Goal: Navigation & Orientation: Find specific page/section

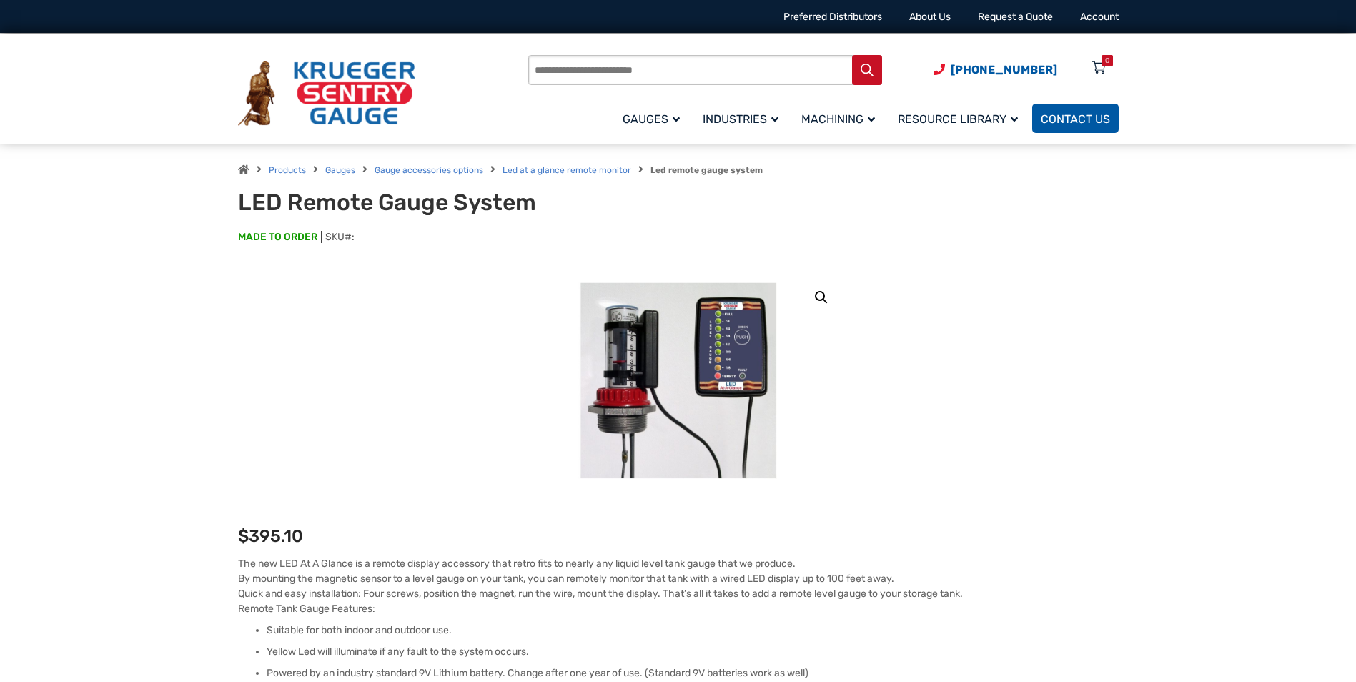
click at [1071, 121] on span "Contact Us" at bounding box center [1075, 119] width 69 height 14
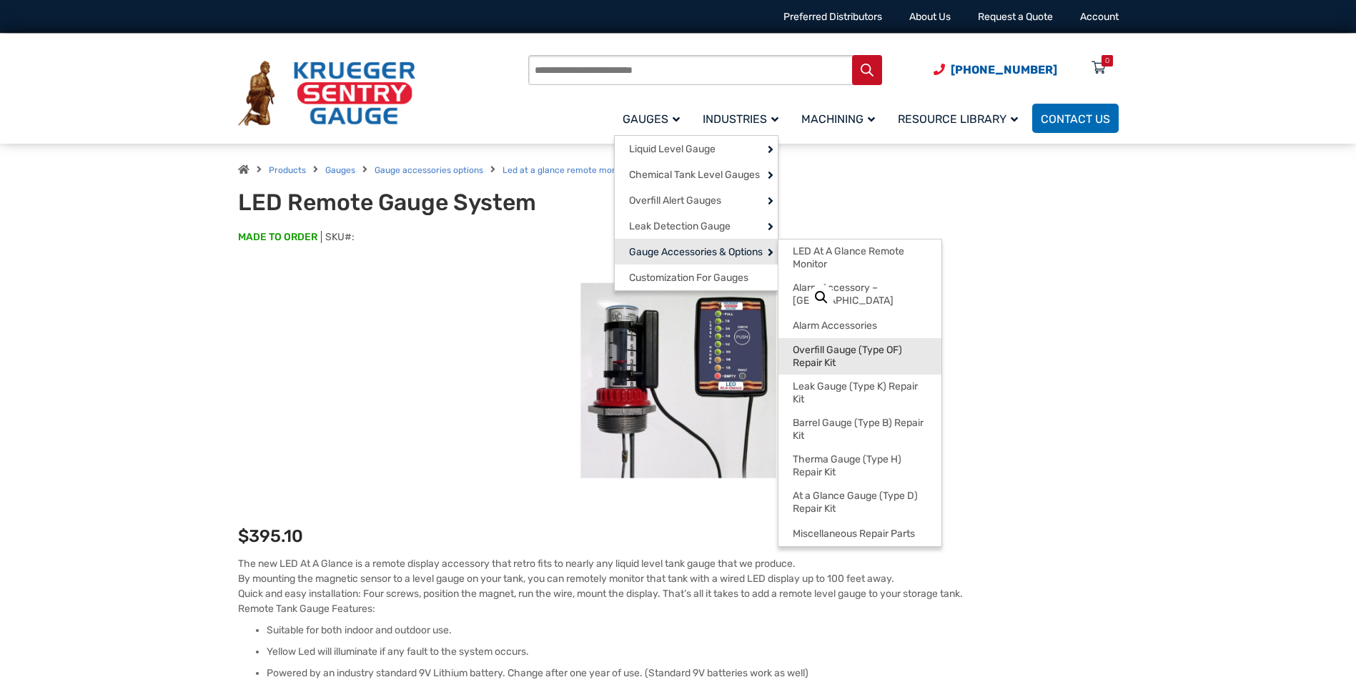
click at [827, 351] on span "Overfill Gauge (Type OF) Repair Kit" at bounding box center [860, 356] width 134 height 25
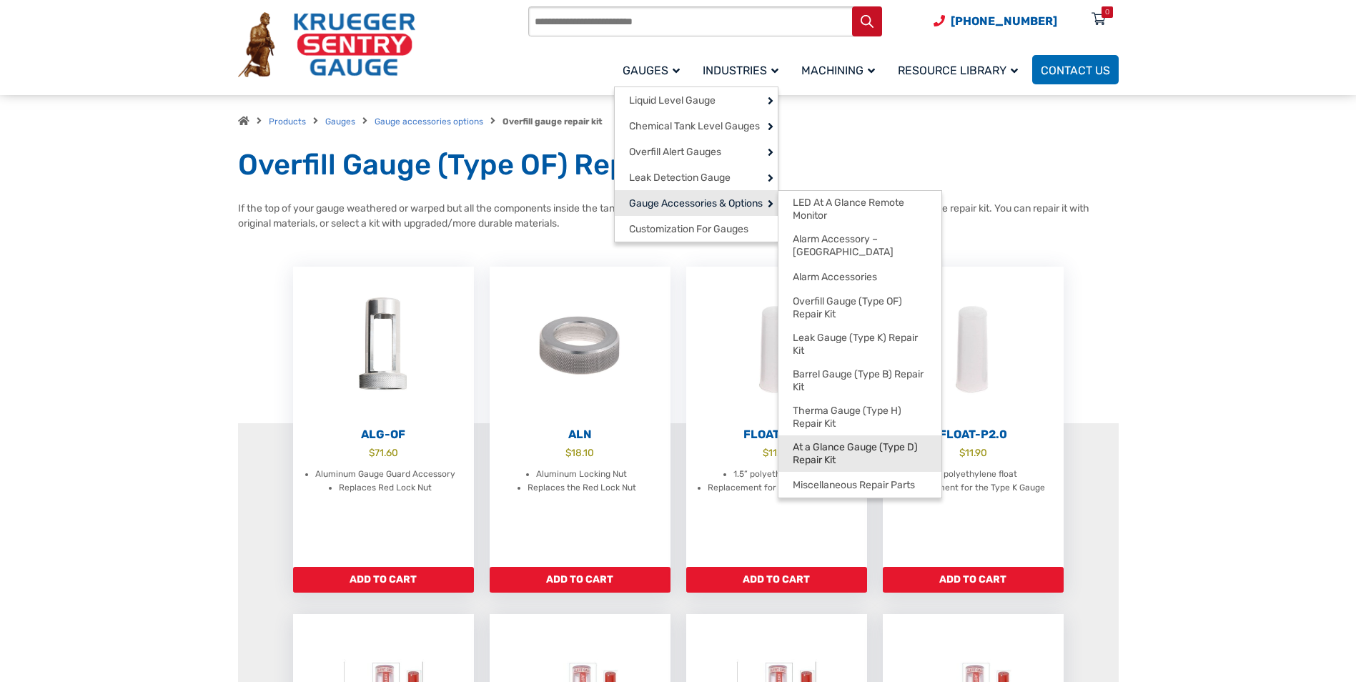
scroll to position [71, 0]
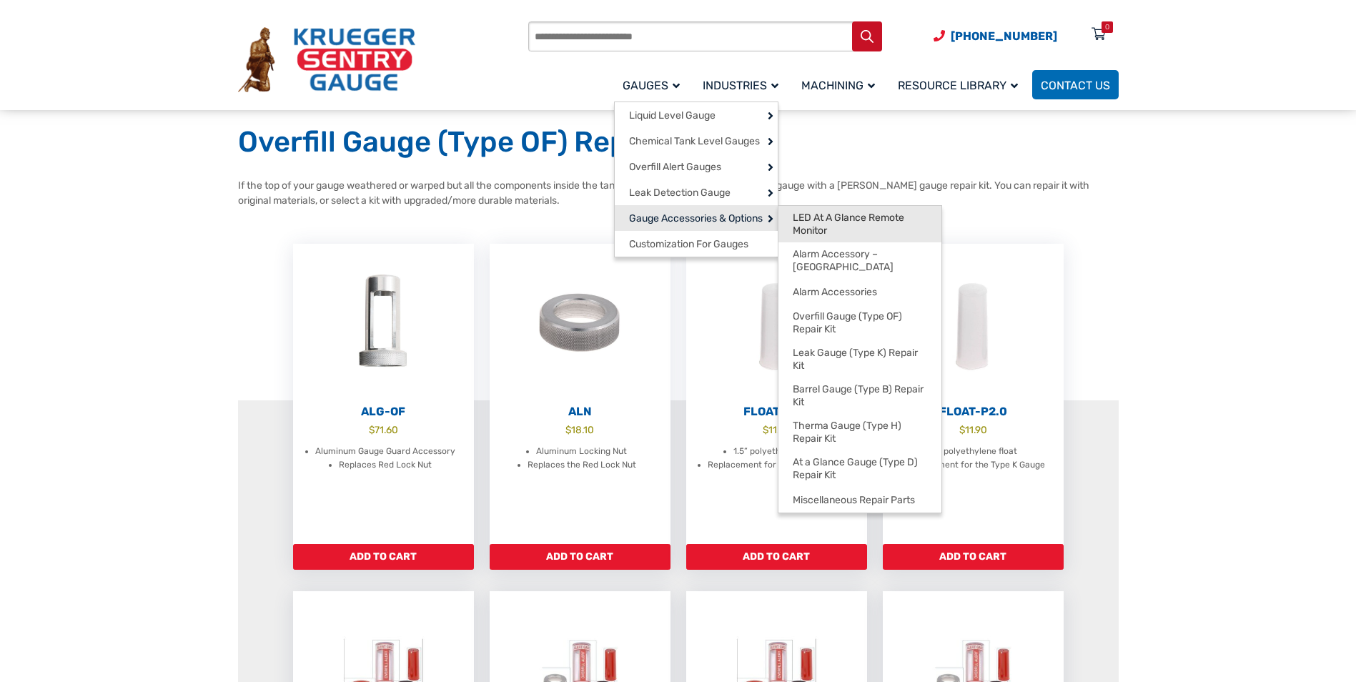
click at [810, 227] on span "LED At A Glance Remote Monitor" at bounding box center [860, 224] width 134 height 25
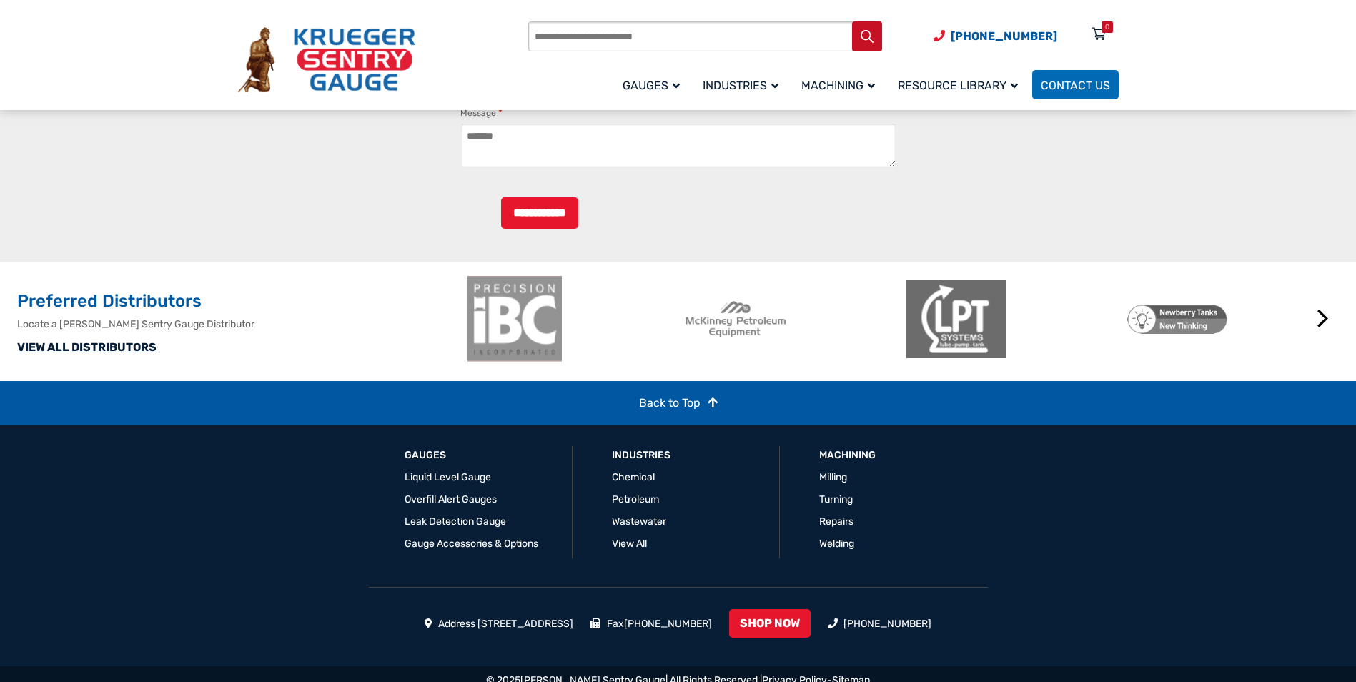
scroll to position [1989, 0]
